Goal: Complete application form

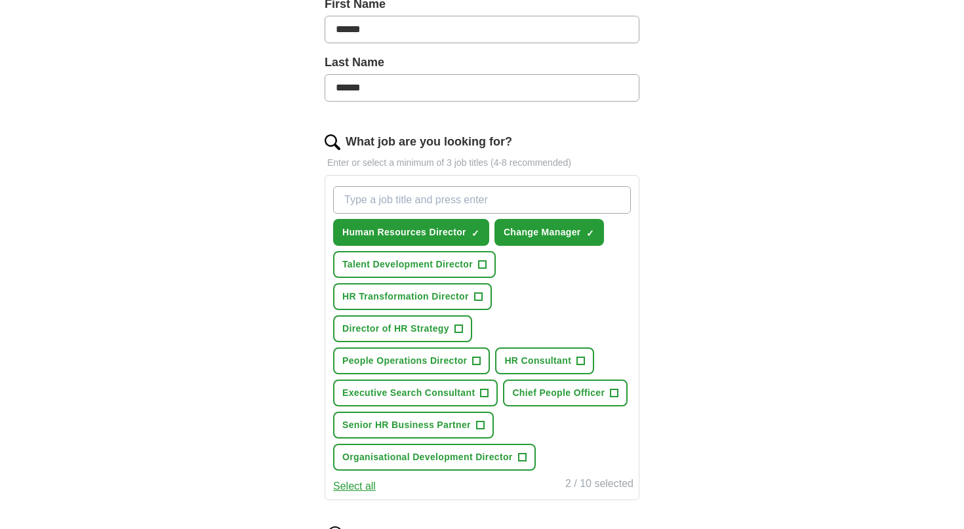
scroll to position [313, 0]
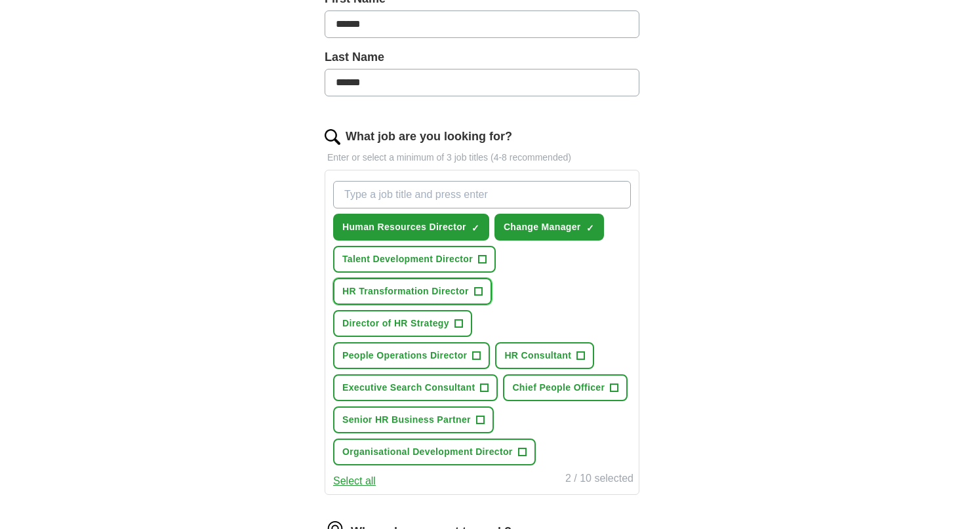
click at [480, 294] on span "+" at bounding box center [478, 292] width 8 height 10
click at [460, 323] on span "+" at bounding box center [459, 324] width 8 height 10
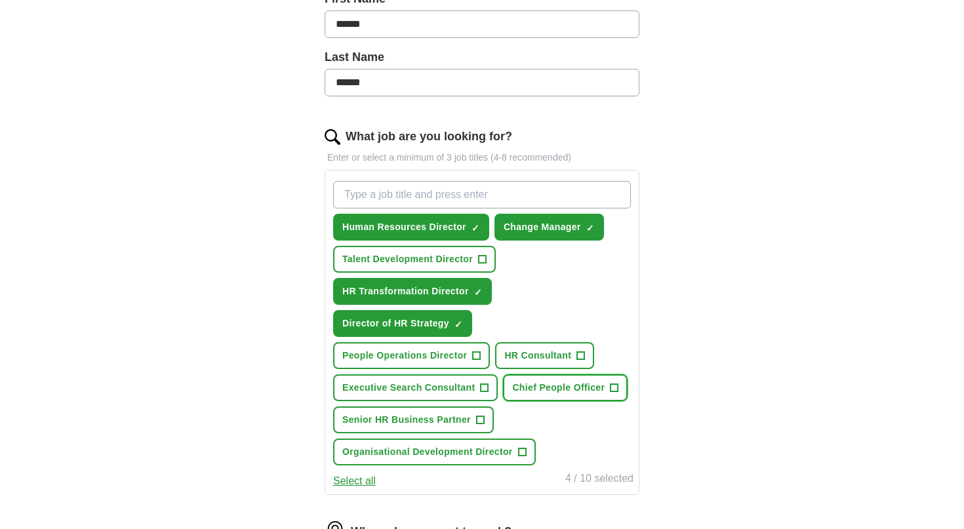
click at [613, 390] on span "+" at bounding box center [615, 388] width 8 height 10
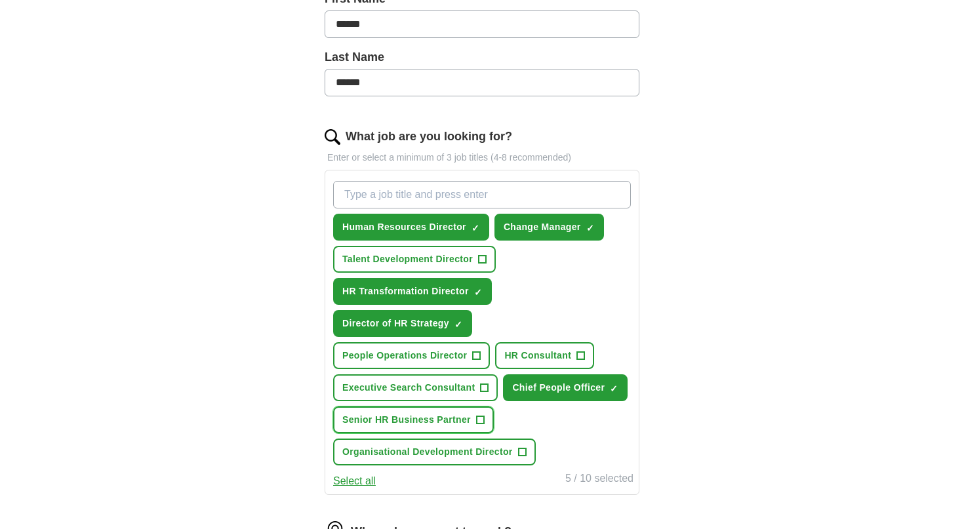
click at [477, 421] on span "+" at bounding box center [480, 420] width 8 height 10
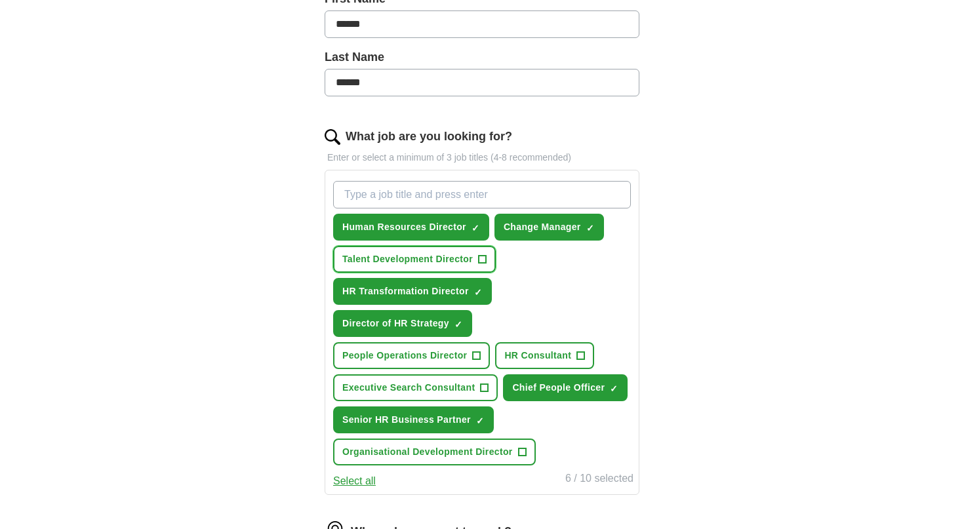
click at [485, 258] on span "+" at bounding box center [483, 259] width 8 height 10
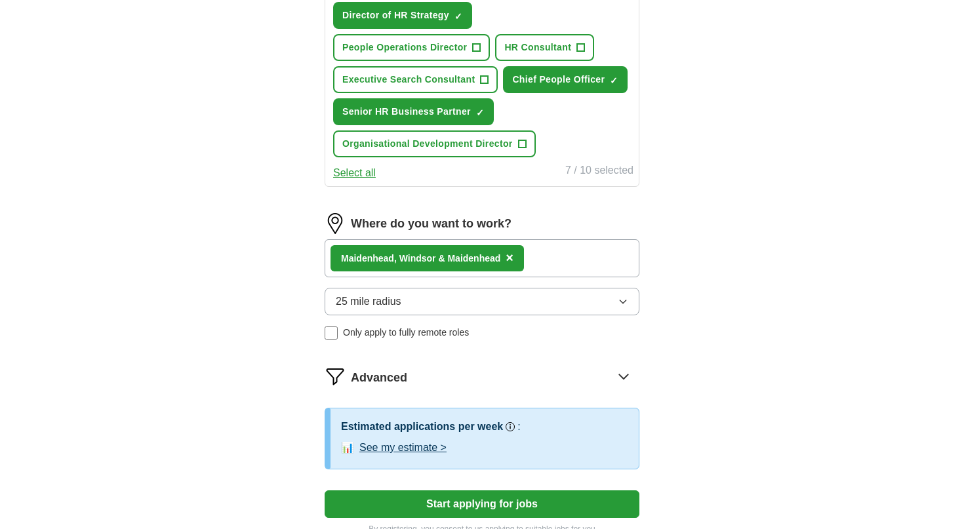
scroll to position [624, 0]
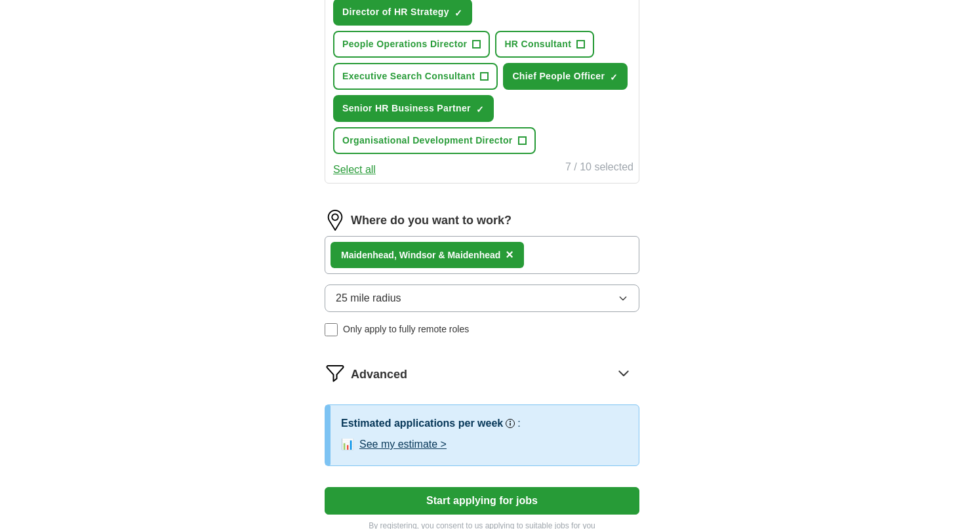
click at [466, 300] on button "25 mile radius" at bounding box center [482, 299] width 315 height 28
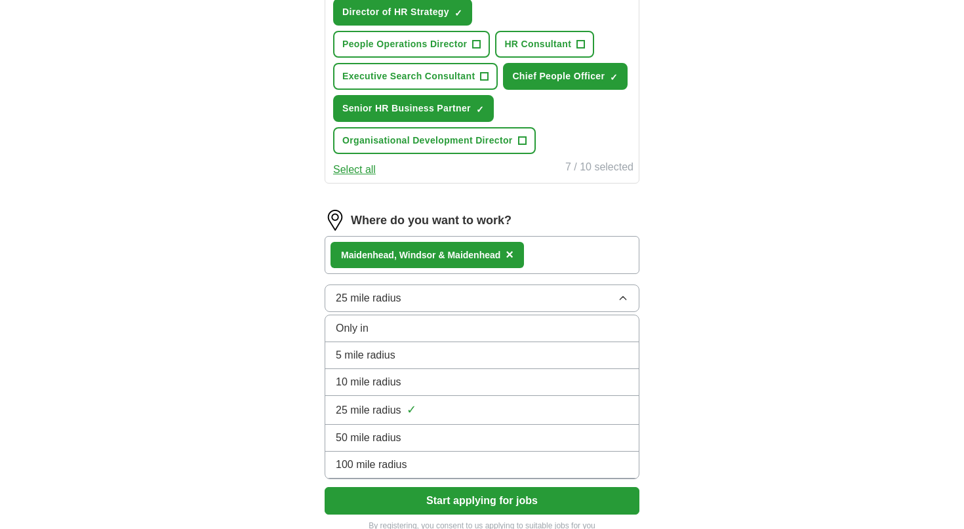
click at [424, 388] on div "10 mile radius" at bounding box center [482, 383] width 293 height 16
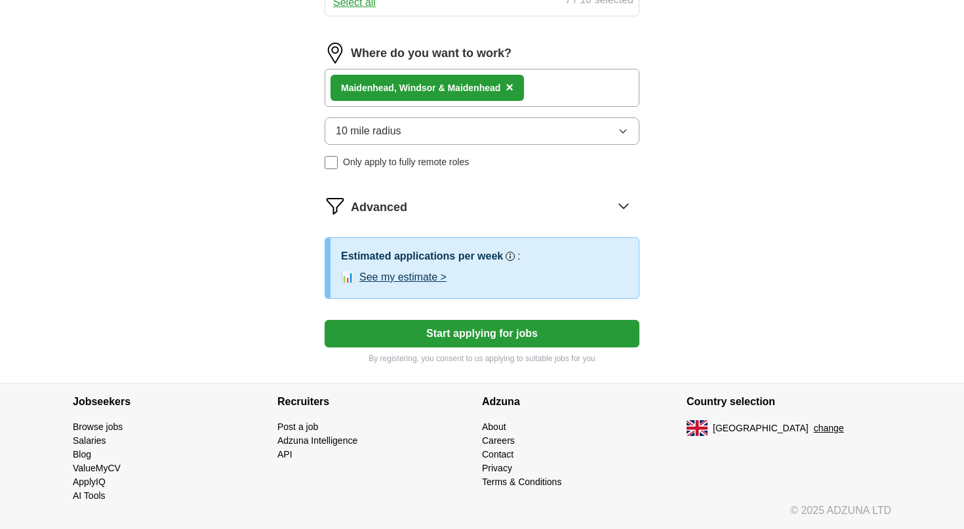
scroll to position [792, 0]
click at [444, 333] on button "Start applying for jobs" at bounding box center [482, 334] width 315 height 28
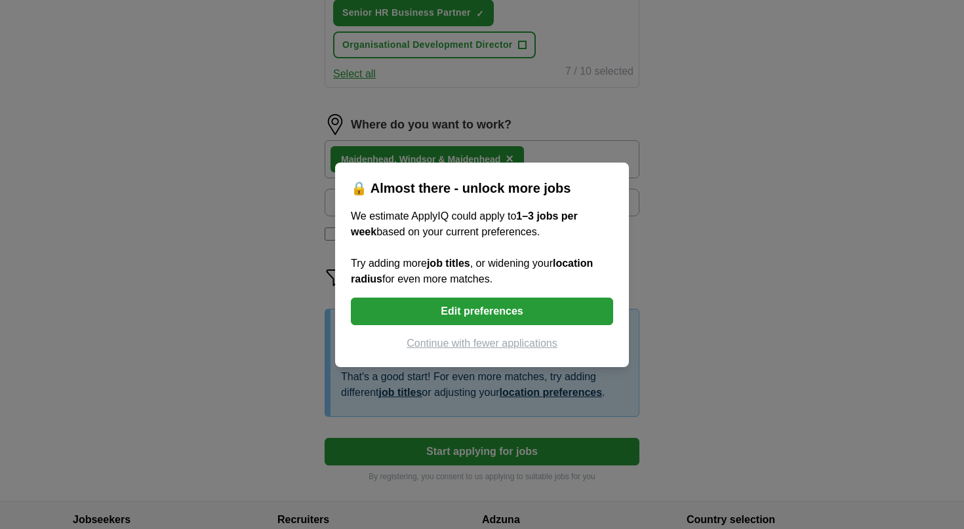
click at [483, 340] on button "Continue with fewer applications" at bounding box center [482, 344] width 262 height 16
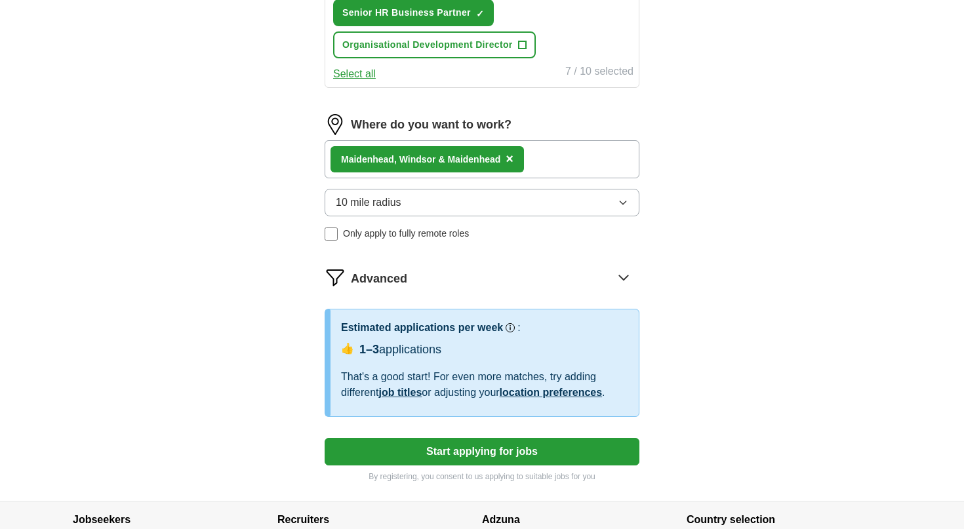
select select "**"
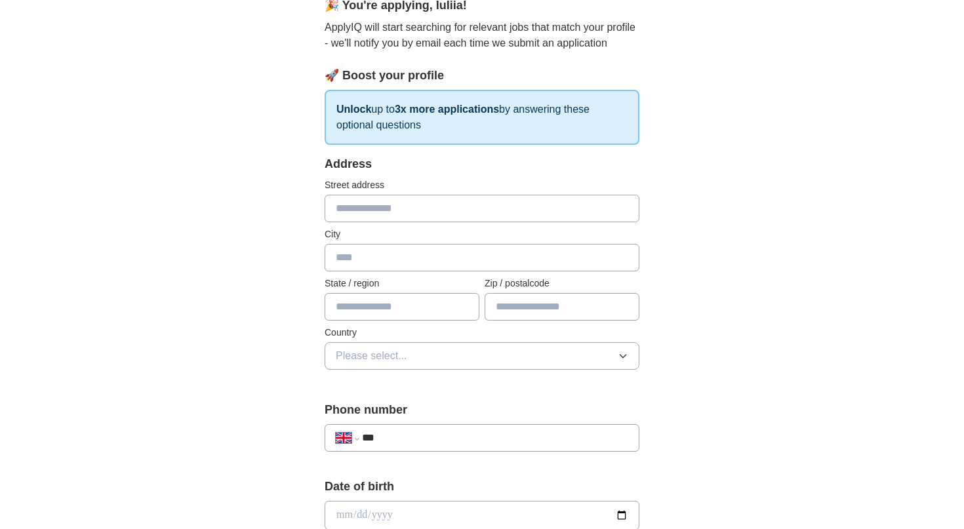
scroll to position [138, 0]
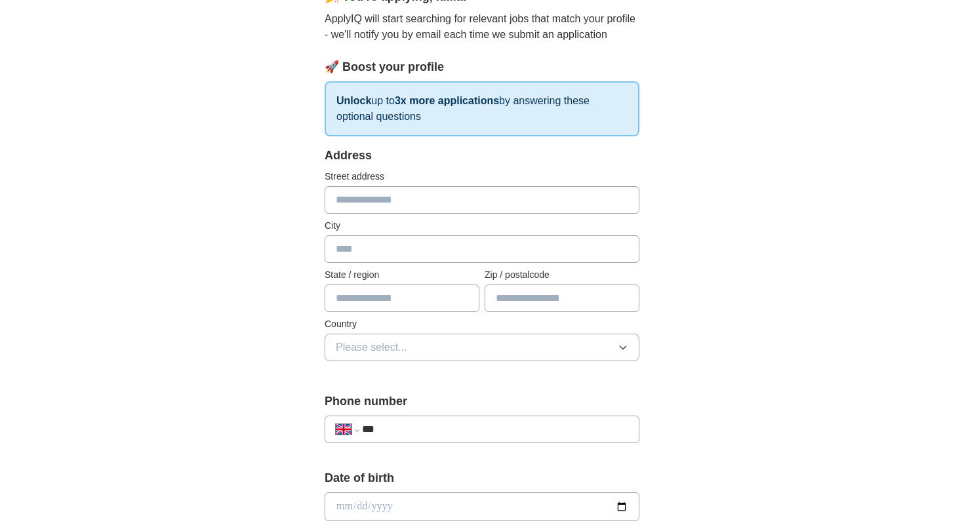
click at [508, 303] on input "text" at bounding box center [562, 299] width 155 height 28
type input "**"
type input "**********"
type input "*******"
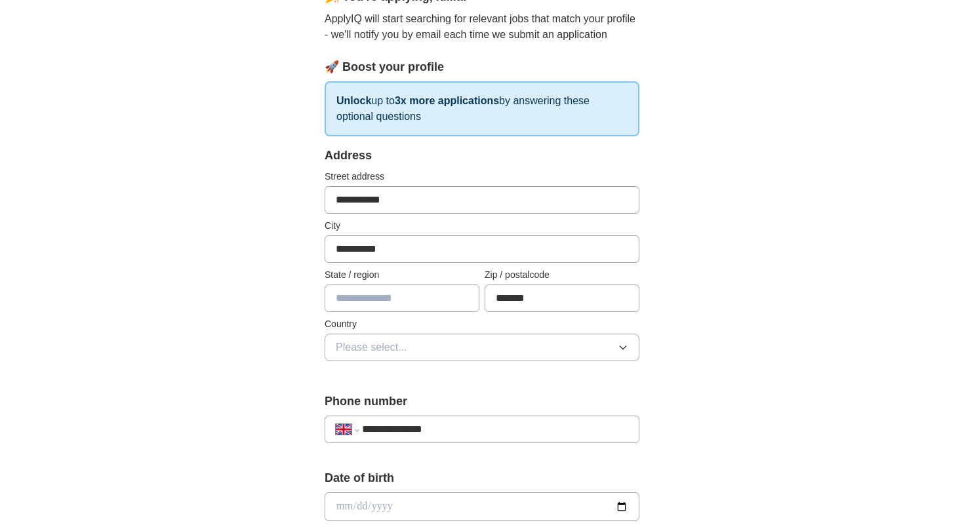
type input "**********"
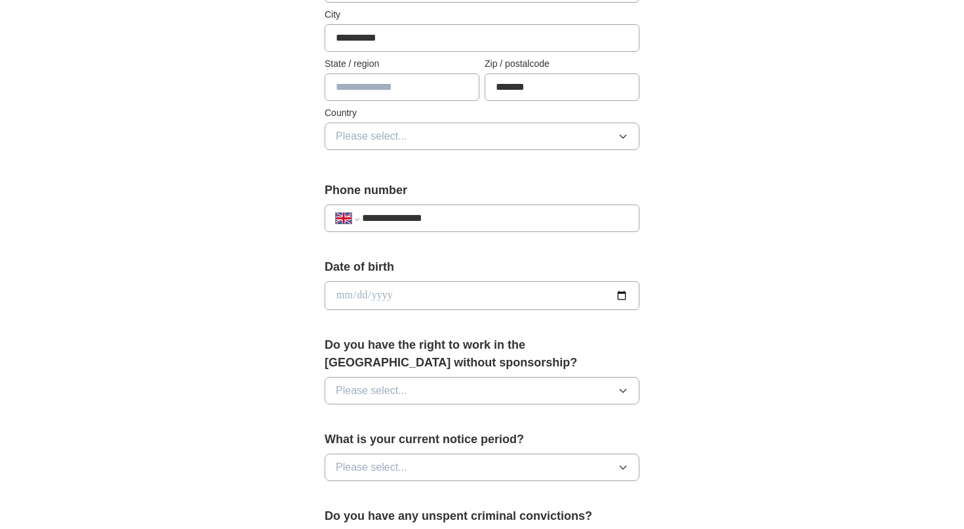
scroll to position [352, 0]
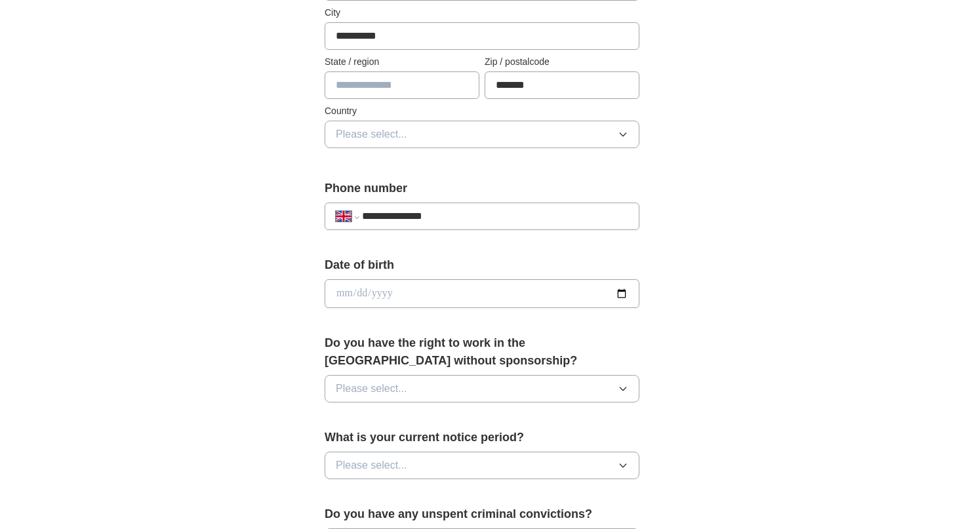
click at [443, 286] on input "date" at bounding box center [482, 293] width 315 height 29
click at [386, 294] on input "date" at bounding box center [482, 293] width 315 height 29
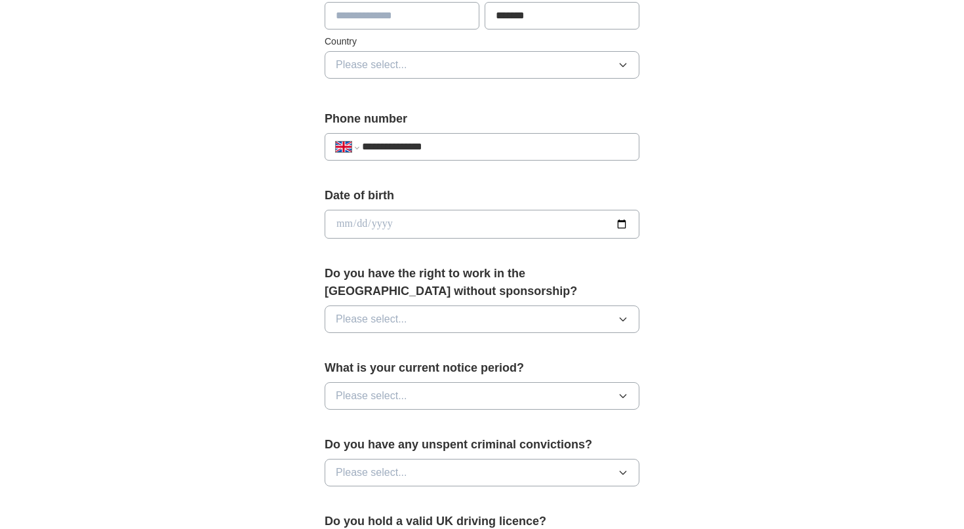
scroll to position [426, 0]
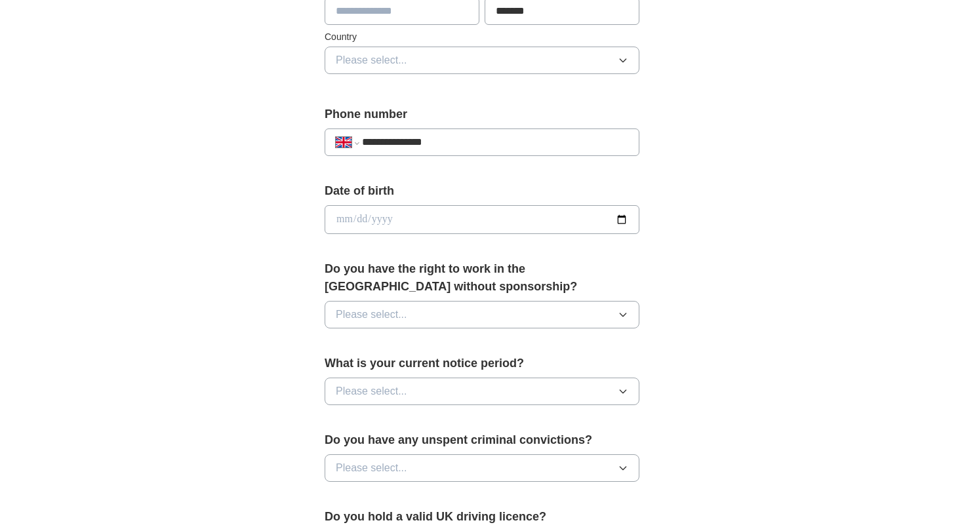
click at [411, 316] on button "Please select..." at bounding box center [482, 315] width 315 height 28
click at [388, 349] on div "Yes" at bounding box center [482, 345] width 293 height 16
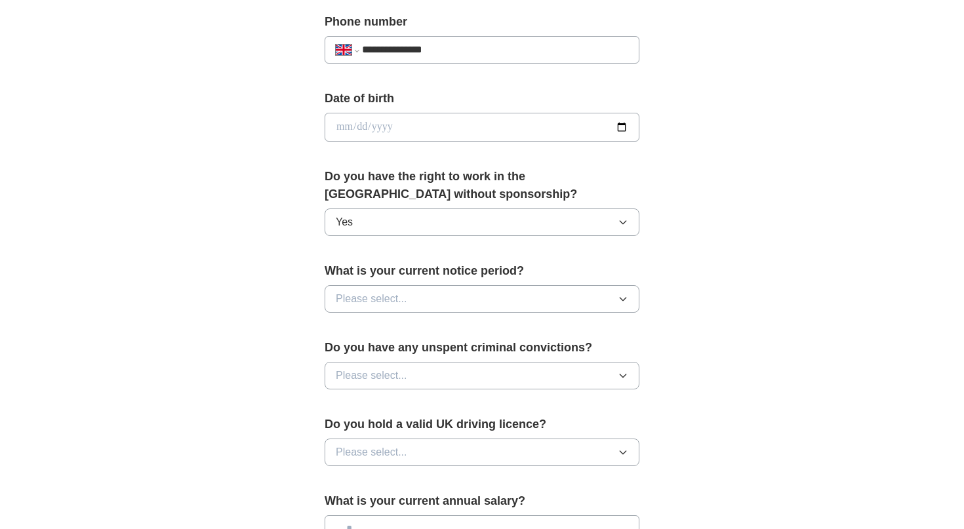
scroll to position [519, 0]
click at [396, 297] on span "Please select..." at bounding box center [371, 299] width 71 height 16
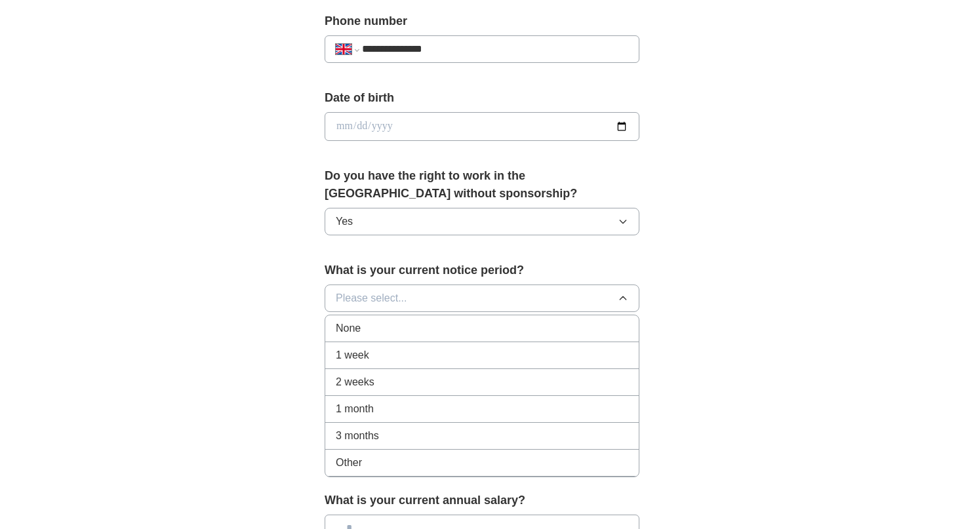
click at [373, 377] on span "2 weeks" at bounding box center [355, 383] width 39 height 16
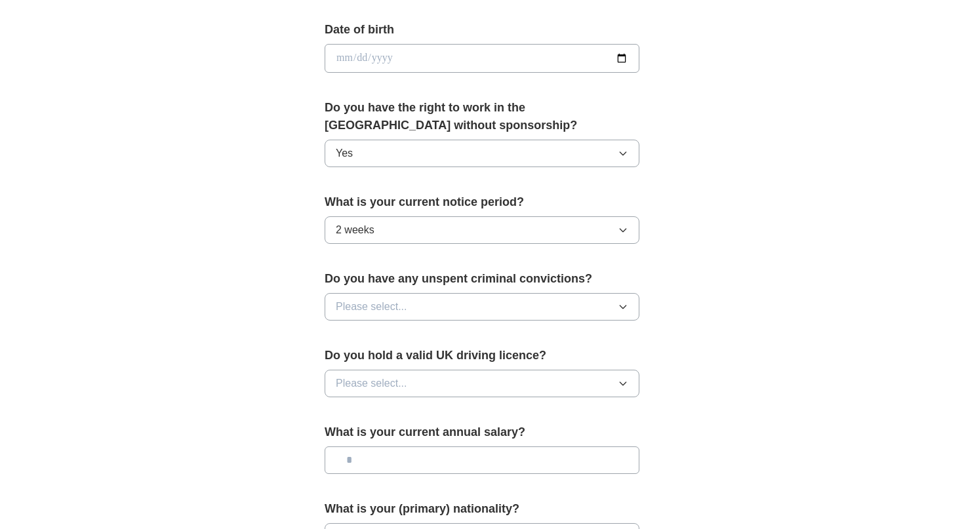
scroll to position [622, 0]
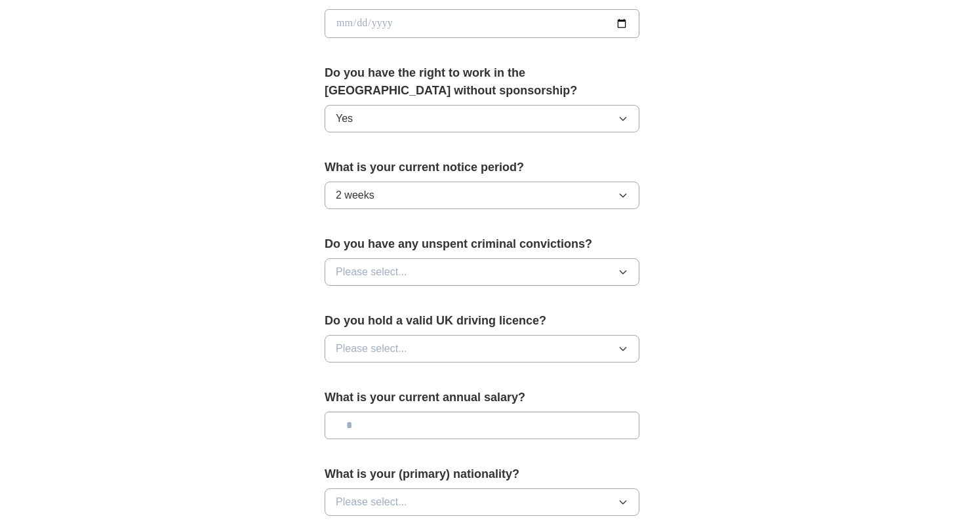
click at [401, 275] on span "Please select..." at bounding box center [371, 272] width 71 height 16
click at [376, 322] on div "No" at bounding box center [482, 329] width 293 height 16
click at [377, 349] on span "Please select..." at bounding box center [371, 349] width 71 height 16
click at [371, 372] on div "Yes" at bounding box center [482, 379] width 293 height 16
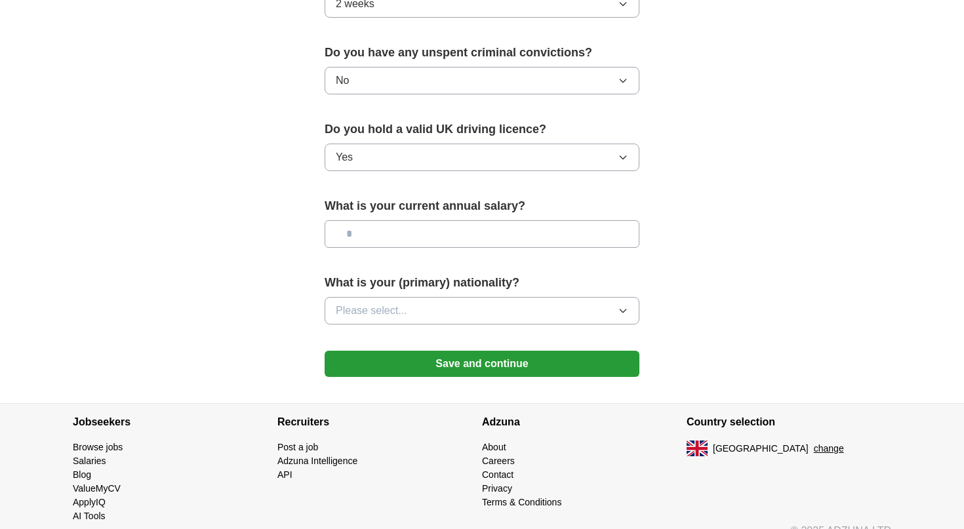
scroll to position [817, 0]
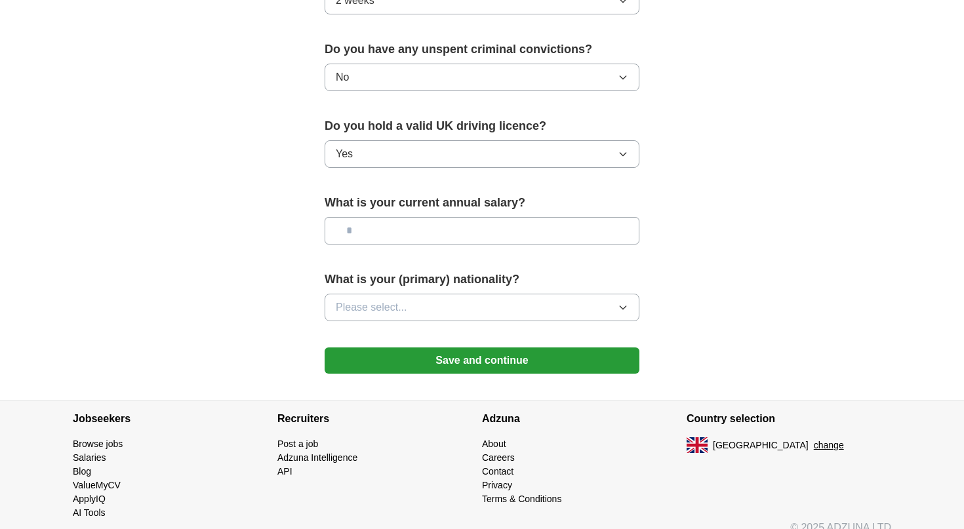
click at [390, 308] on span "Please select..." at bounding box center [371, 308] width 71 height 16
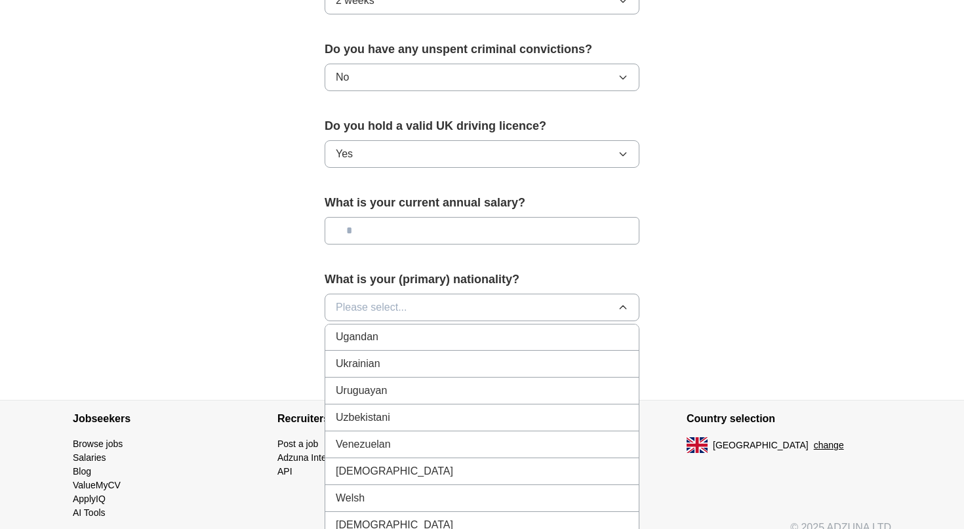
scroll to position [4923, 0]
click at [386, 359] on div "Ukrainian" at bounding box center [482, 363] width 293 height 16
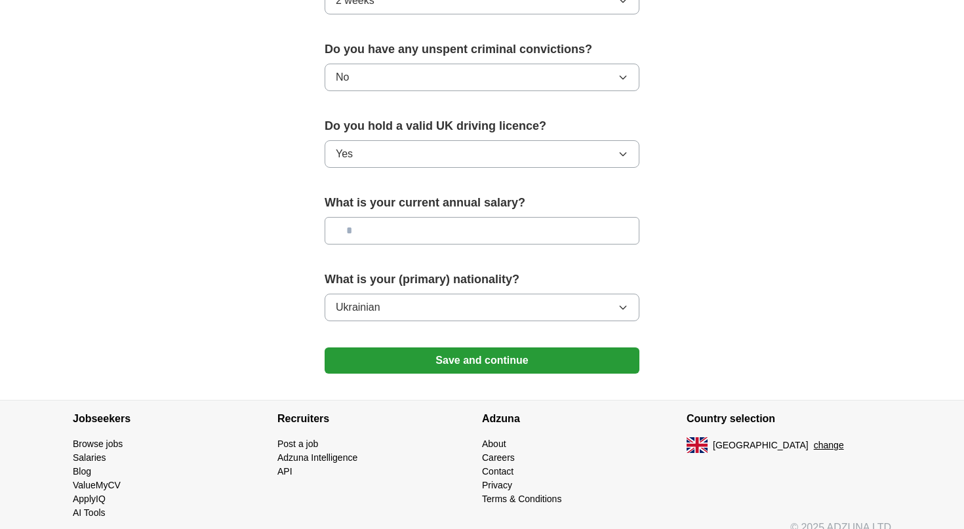
click at [415, 359] on button "Save and continue" at bounding box center [482, 361] width 315 height 26
